Goal: Task Accomplishment & Management: Complete application form

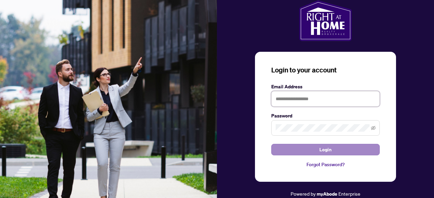
type input "**********"
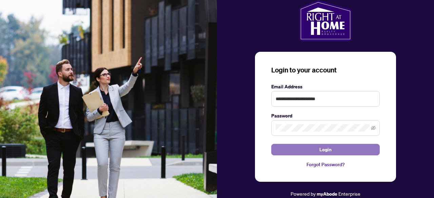
click at [334, 151] on button "Login" at bounding box center [325, 150] width 109 height 12
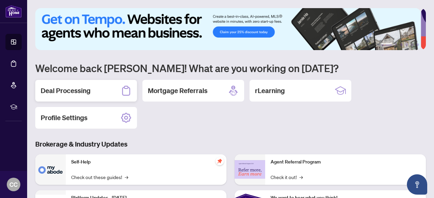
click at [73, 94] on h2 "Deal Processing" at bounding box center [66, 90] width 50 height 9
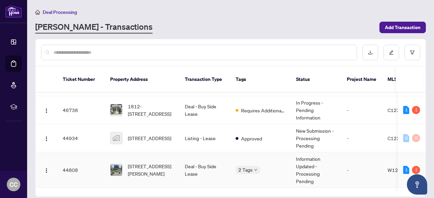
scroll to position [102, 0]
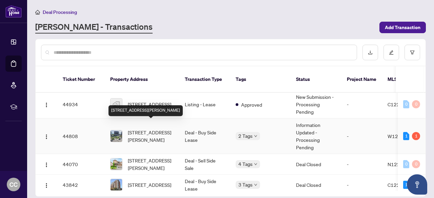
click at [146, 129] on span "[STREET_ADDRESS][PERSON_NAME]" at bounding box center [151, 136] width 46 height 15
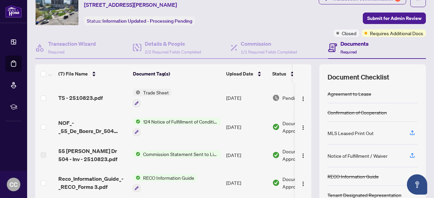
scroll to position [34, 0]
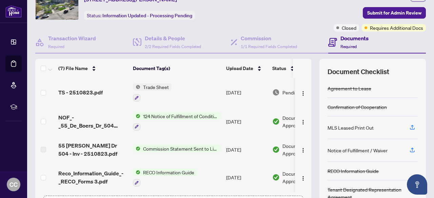
click at [156, 86] on span "Trade Sheet" at bounding box center [155, 86] width 31 height 7
click at [85, 94] on span "TS - 2510823.pdf" at bounding box center [80, 93] width 44 height 8
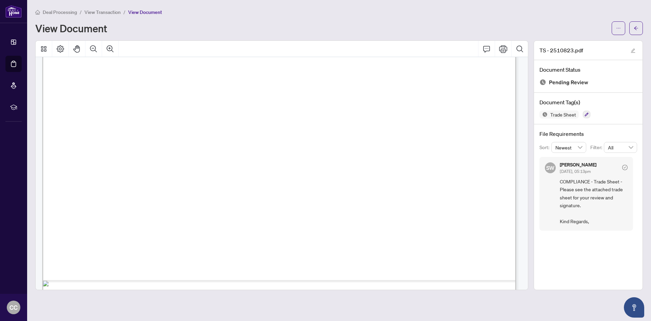
scroll to position [305, 0]
click at [434, 50] on icon "Comment" at bounding box center [487, 49] width 8 height 8
click at [434, 48] on icon "Comment" at bounding box center [487, 49] width 8 height 8
click at [434, 26] on button "button" at bounding box center [619, 28] width 14 height 14
click at [434, 45] on span "Download" at bounding box center [595, 42] width 52 height 7
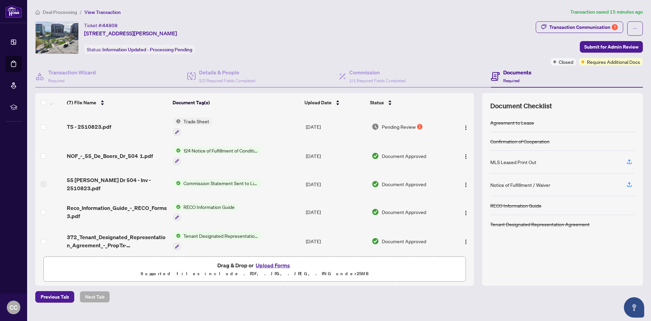
scroll to position [57, 0]
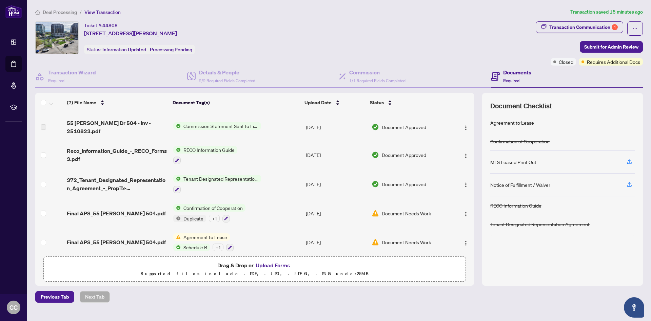
click at [274, 198] on button "Upload Forms" at bounding box center [273, 265] width 38 height 9
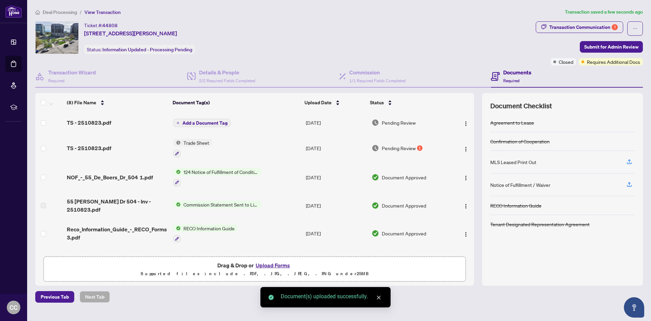
scroll to position [0, 0]
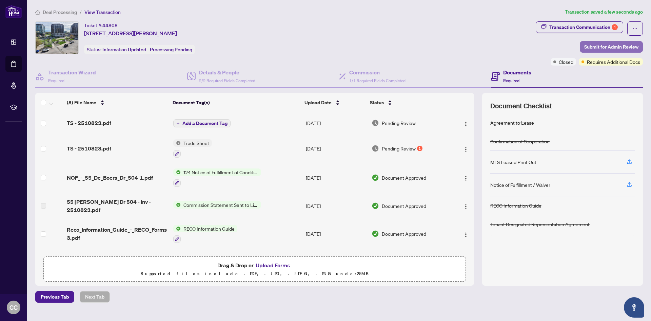
click at [434, 49] on span "Submit for Admin Review" at bounding box center [611, 46] width 54 height 11
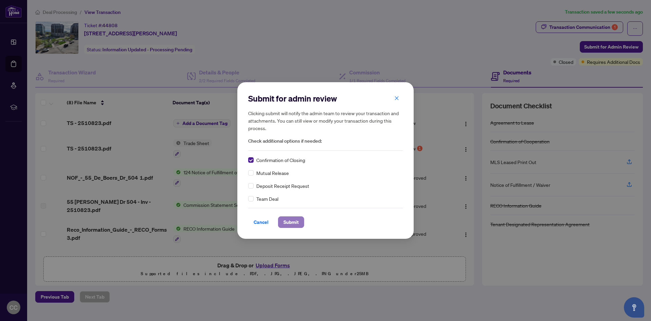
click at [282, 198] on button "Submit" at bounding box center [291, 222] width 26 height 12
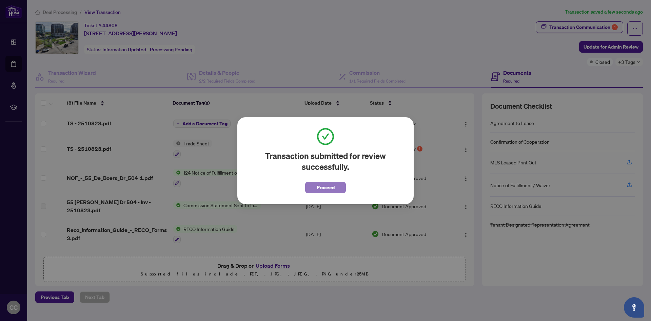
click at [314, 190] on button "Proceed" at bounding box center [325, 187] width 41 height 12
